Goal: Task Accomplishment & Management: Use online tool/utility

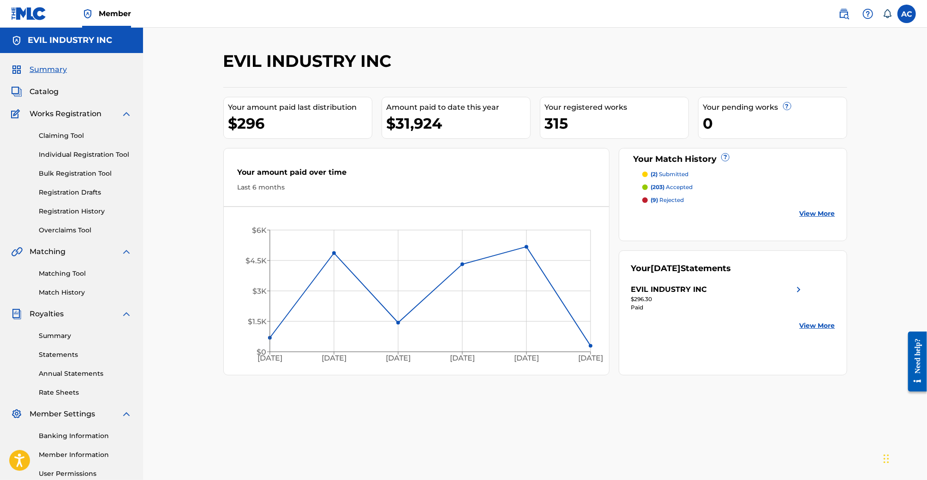
click at [70, 211] on link "Registration History" at bounding box center [85, 212] width 93 height 10
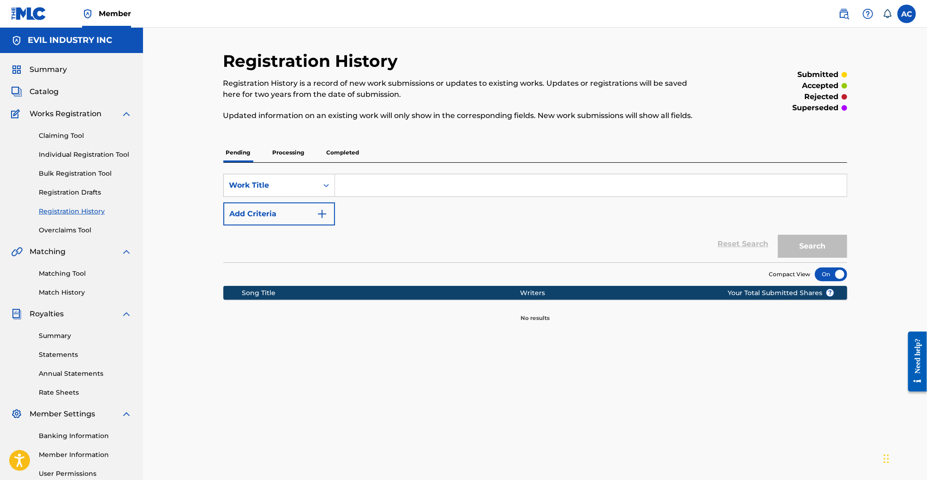
click at [290, 155] on p "Processing" at bounding box center [288, 152] width 37 height 19
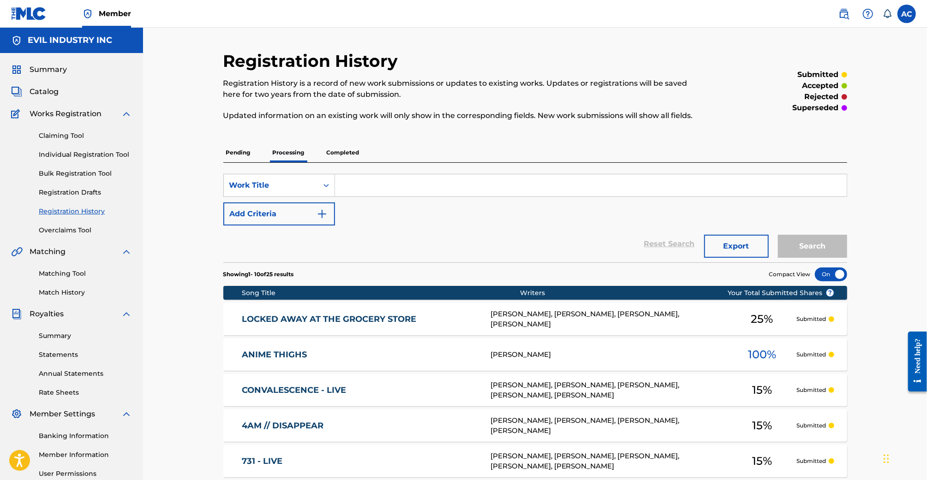
click at [351, 150] on p "Completed" at bounding box center [343, 152] width 38 height 19
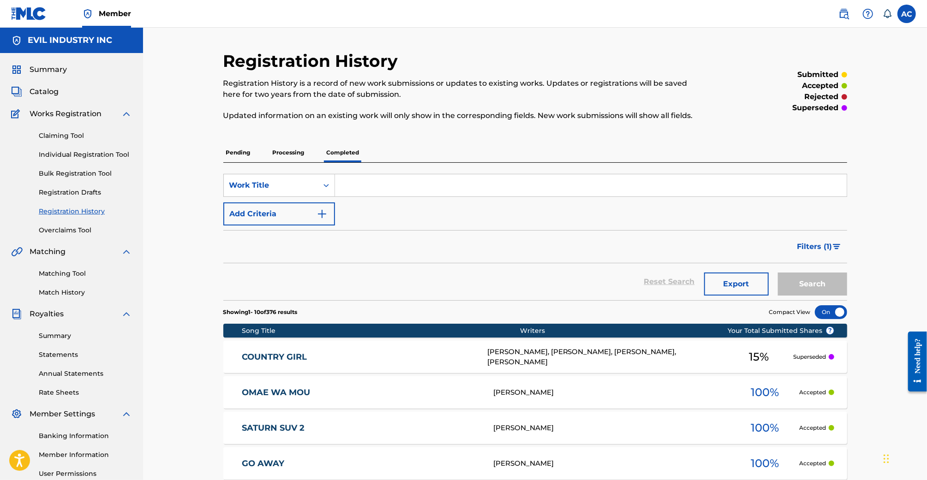
click at [69, 133] on link "Claiming Tool" at bounding box center [85, 136] width 93 height 10
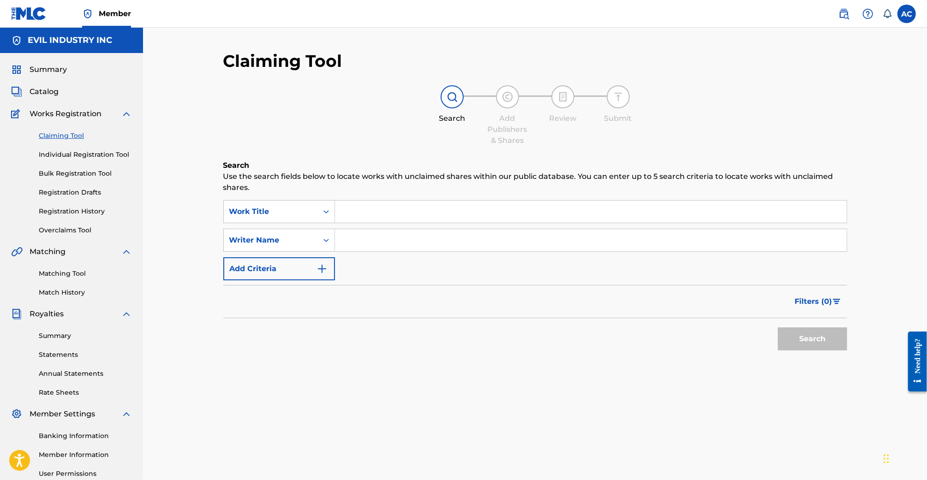
click at [80, 272] on link "Matching Tool" at bounding box center [85, 274] width 93 height 10
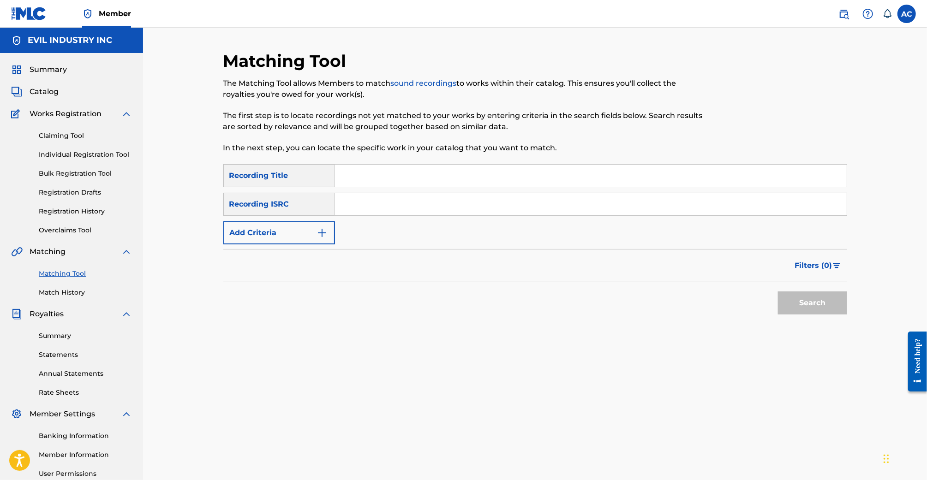
click at [396, 174] on input "Search Form" at bounding box center [591, 176] width 512 height 22
click at [382, 202] on input "Search Form" at bounding box center [591, 204] width 512 height 22
paste input "QZTB62450850"
click at [778, 292] on button "Search" at bounding box center [812, 303] width 69 height 23
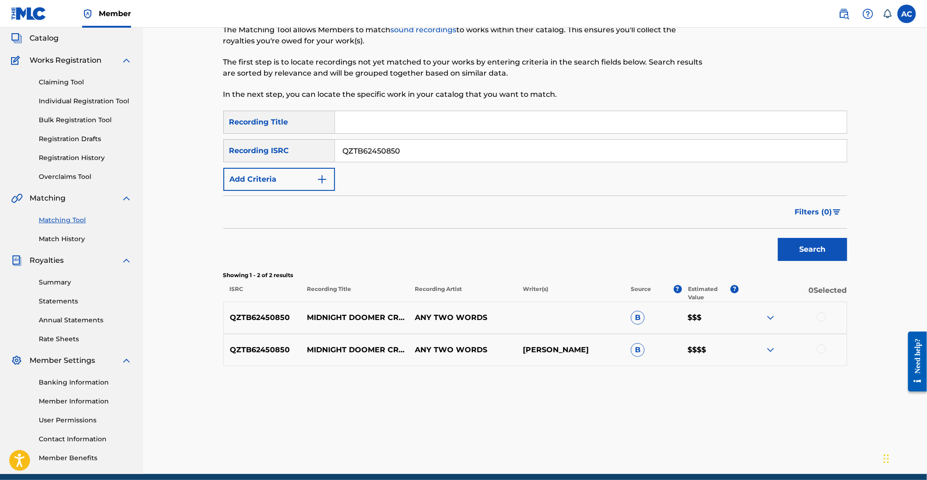
scroll to position [63, 0]
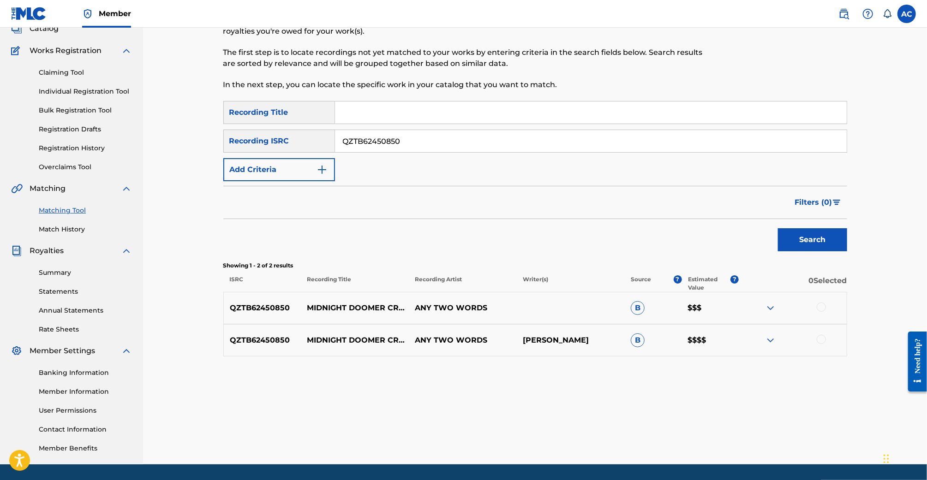
click at [767, 342] on img at bounding box center [770, 340] width 11 height 11
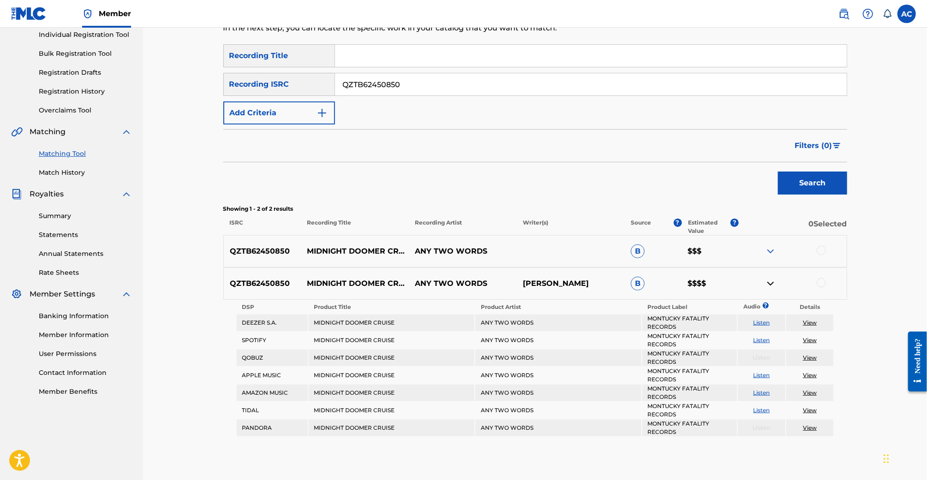
scroll to position [119, 0]
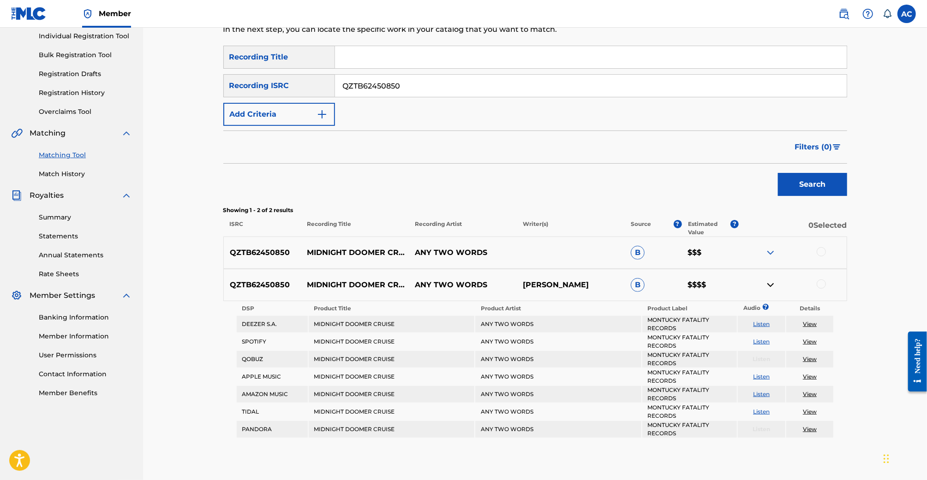
click at [434, 81] on input "QZTB62450850" at bounding box center [591, 86] width 512 height 22
paste input "WFK239969"
type input "QZWFK2399690"
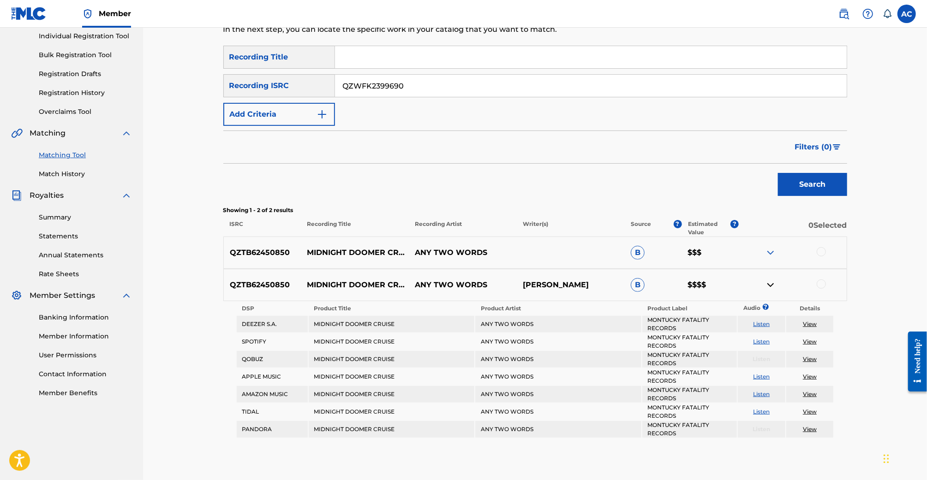
click at [778, 173] on button "Search" at bounding box center [812, 184] width 69 height 23
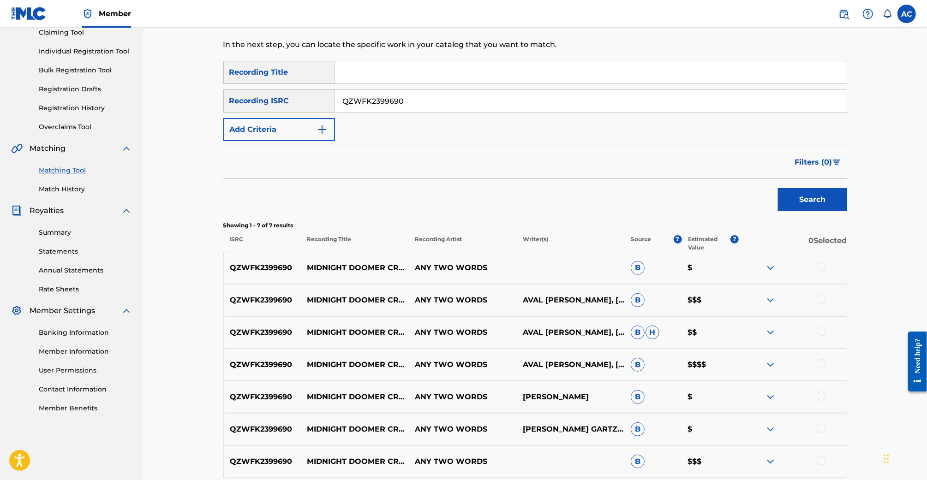
scroll to position [71, 0]
